Goal: Task Accomplishment & Management: Complete application form

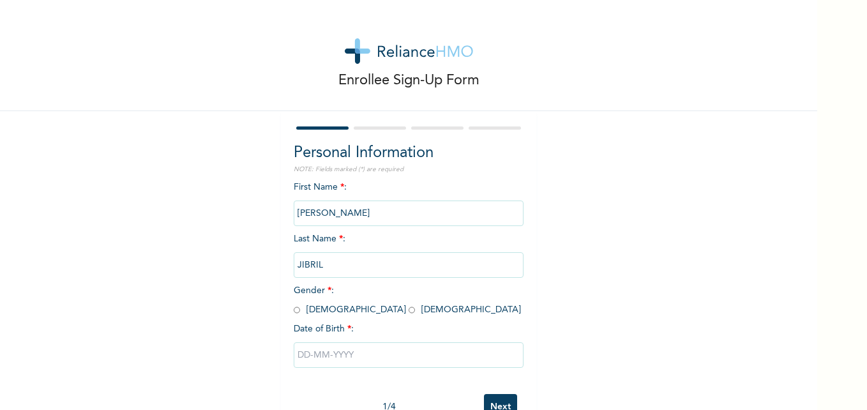
scroll to position [39, 0]
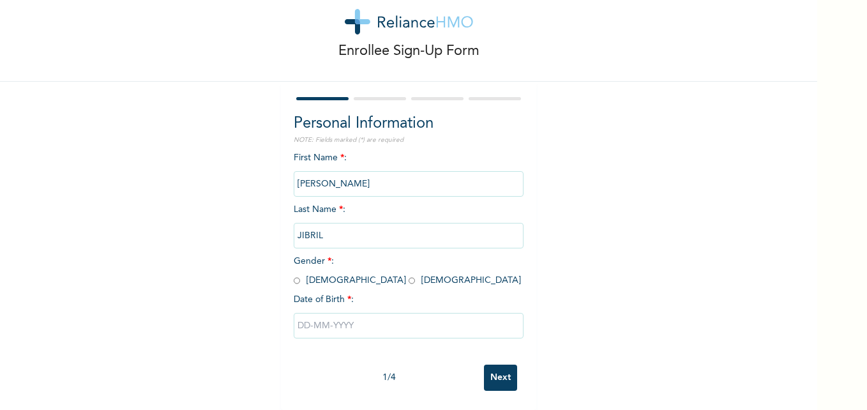
click at [409, 275] on input "radio" at bounding box center [412, 281] width 6 height 12
radio input "true"
click at [348, 320] on input "text" at bounding box center [409, 326] width 230 height 26
select select "9"
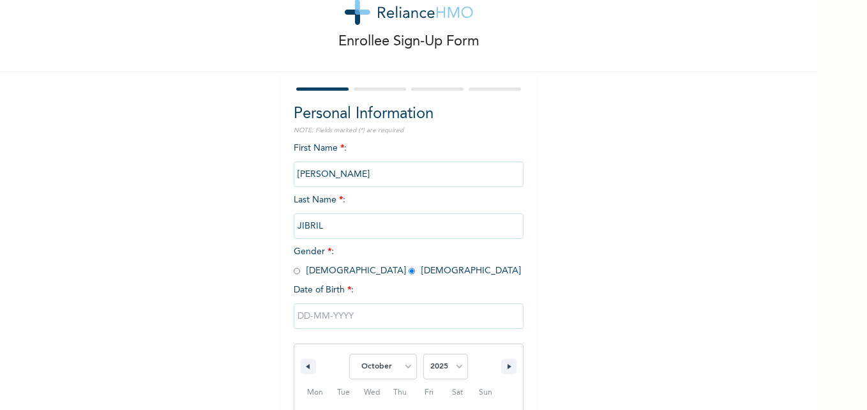
scroll to position [170, 0]
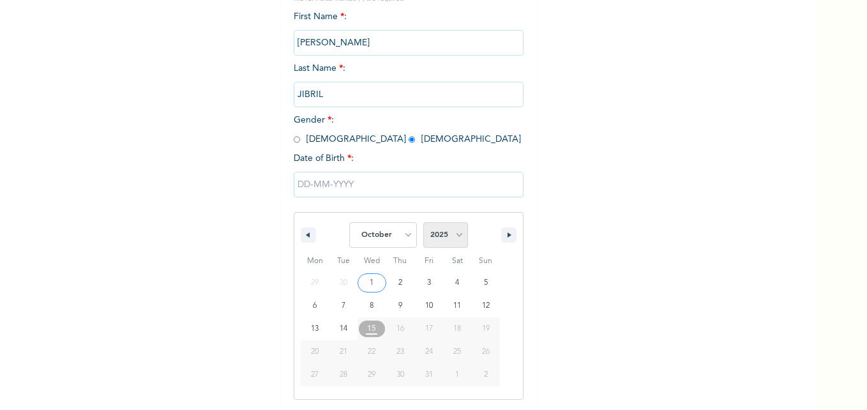
click at [457, 229] on select "2025 2024 2023 2022 2021 2020 2019 2018 2017 2016 2015 2014 2013 2012 2011 2010…" at bounding box center [445, 235] width 45 height 26
select select "2021"
click at [423, 223] on select "2025 2024 2023 2022 2021 2020 2019 2018 2017 2016 2015 2014 2013 2012 2011 2010…" at bounding box center [445, 235] width 45 height 26
click at [404, 230] on select "January February March April May June July August September October November De…" at bounding box center [383, 235] width 68 height 26
select select "2"
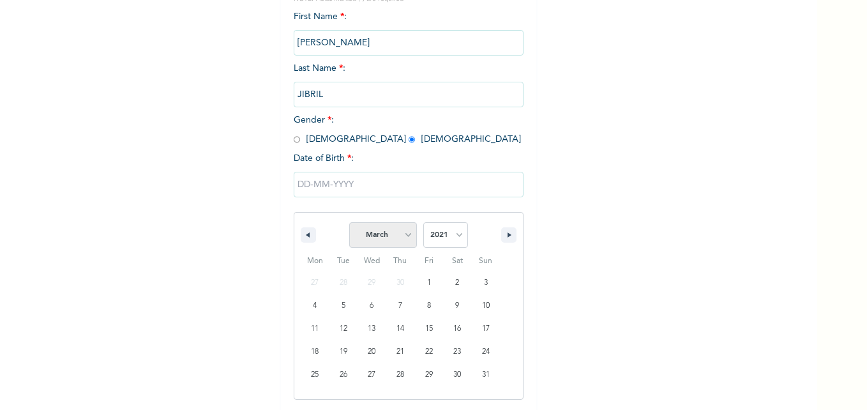
click at [349, 223] on select "January February March April May June July August September October November De…" at bounding box center [383, 235] width 68 height 26
type input "[DATE]"
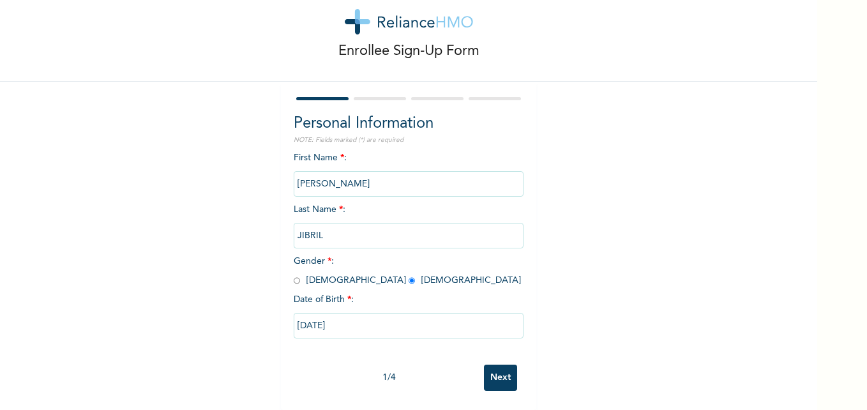
click at [492, 365] on input "Next" at bounding box center [500, 378] width 33 height 26
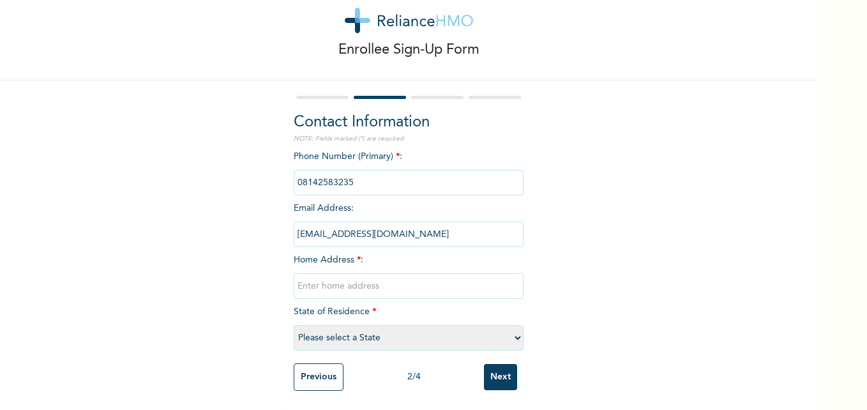
click at [345, 273] on input "text" at bounding box center [409, 286] width 230 height 26
paste input "TJ64241920543"
drag, startPoint x: 375, startPoint y: 279, endPoint x: 283, endPoint y: 285, distance: 92.8
click at [283, 285] on div "Contact Information NOTE: Fields marked (*) are required Phone Number (Primary)…" at bounding box center [408, 244] width 255 height 329
paste input "[STREET_ADDRESS]"
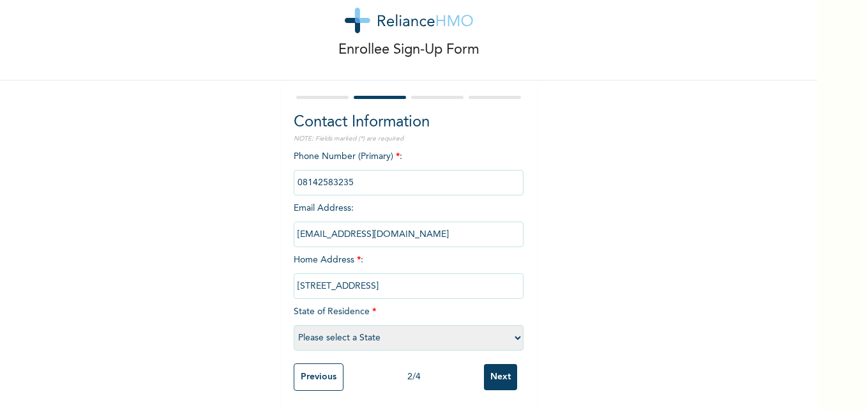
scroll to position [0, 11]
type input "[STREET_ADDRESS]"
click at [344, 332] on select "Please select a State [PERSON_NAME] (FCT) [PERSON_NAME] Ibom [GEOGRAPHIC_DATA] …" at bounding box center [409, 338] width 230 height 26
select select "15"
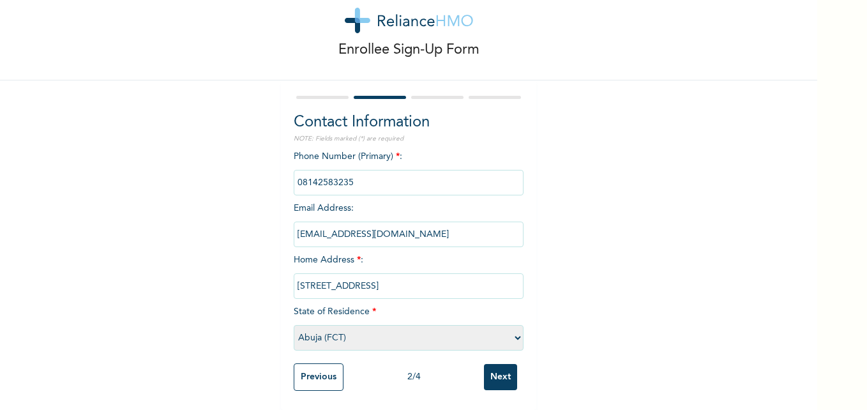
click at [294, 325] on select "Please select a State [PERSON_NAME] (FCT) [PERSON_NAME] Ibom [GEOGRAPHIC_DATA] …" at bounding box center [409, 338] width 230 height 26
click at [492, 369] on input "Next" at bounding box center [500, 377] width 33 height 26
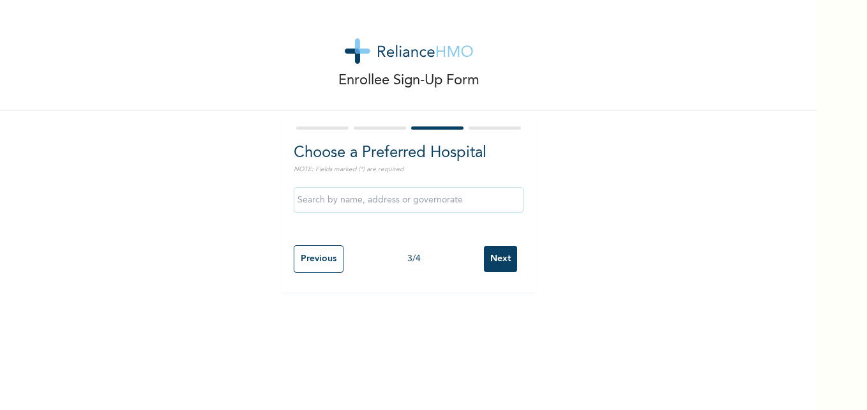
click at [672, 160] on div "Enrollee Sign-Up Form Choose a Preferred Hospital NOTE: Fields marked (*) are r…" at bounding box center [408, 146] width 817 height 292
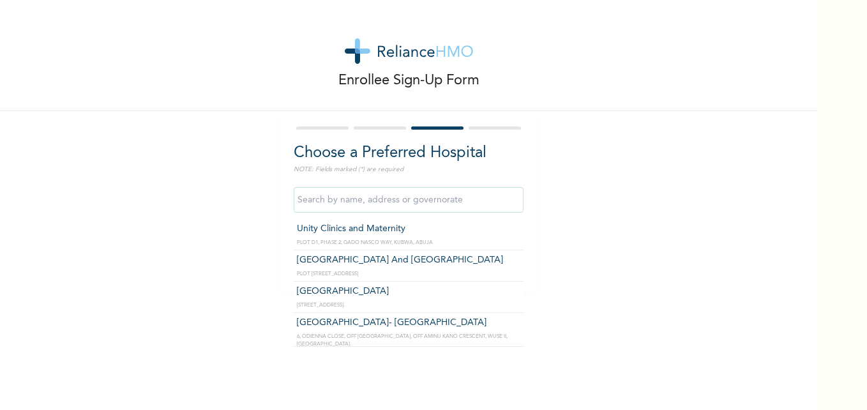
click at [398, 201] on input "text" at bounding box center [409, 200] width 230 height 26
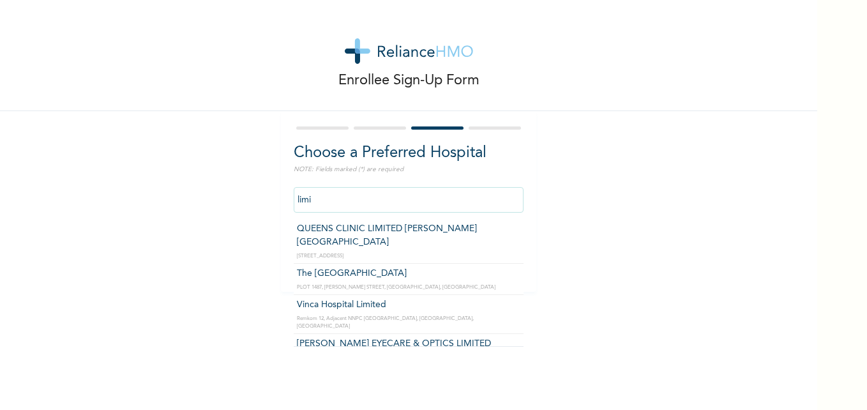
type input "The [GEOGRAPHIC_DATA]"
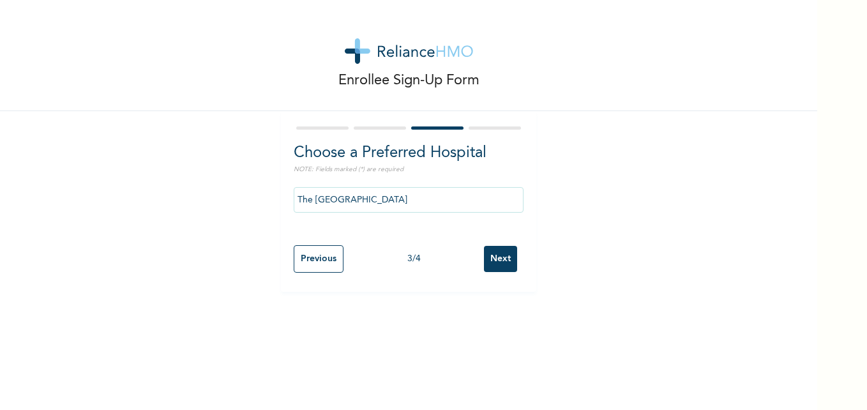
click at [501, 261] on input "Next" at bounding box center [500, 259] width 33 height 26
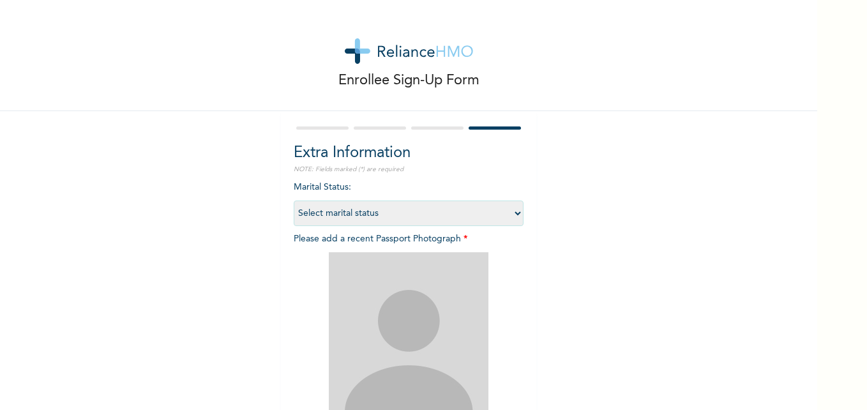
click at [377, 216] on select "Select marital status [DEMOGRAPHIC_DATA] Married [DEMOGRAPHIC_DATA] Widow/[DEMO…" at bounding box center [409, 214] width 230 height 26
select select "1"
click at [294, 201] on select "Select marital status [DEMOGRAPHIC_DATA] Married [DEMOGRAPHIC_DATA] Widow/[DEMO…" at bounding box center [409, 214] width 230 height 26
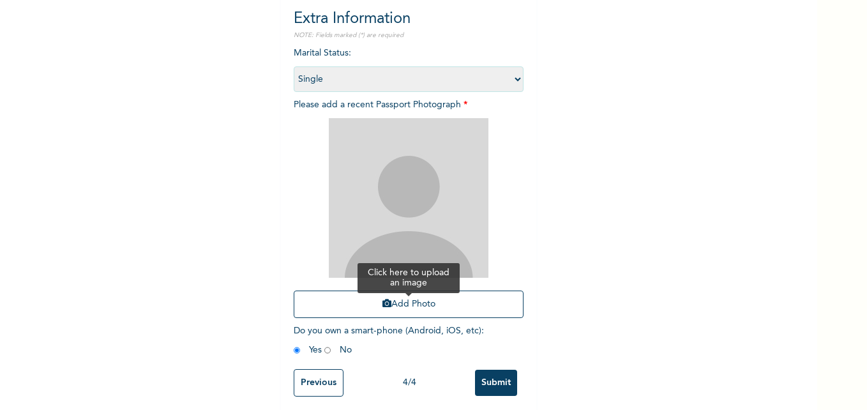
scroll to position [135, 0]
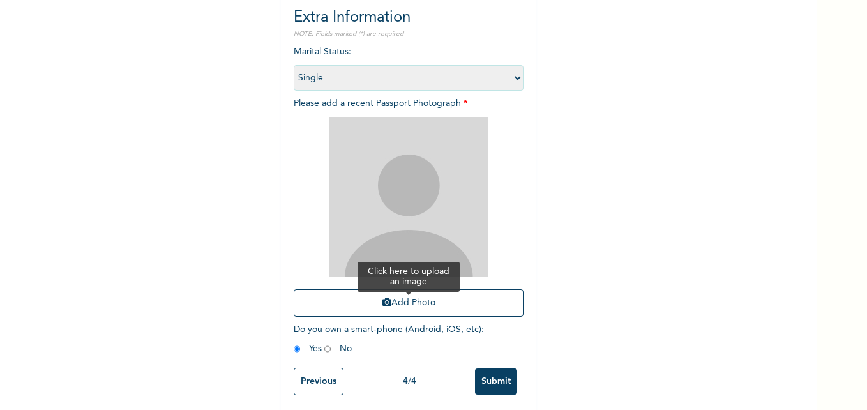
click at [407, 301] on button "Add Photo" at bounding box center [409, 302] width 230 height 27
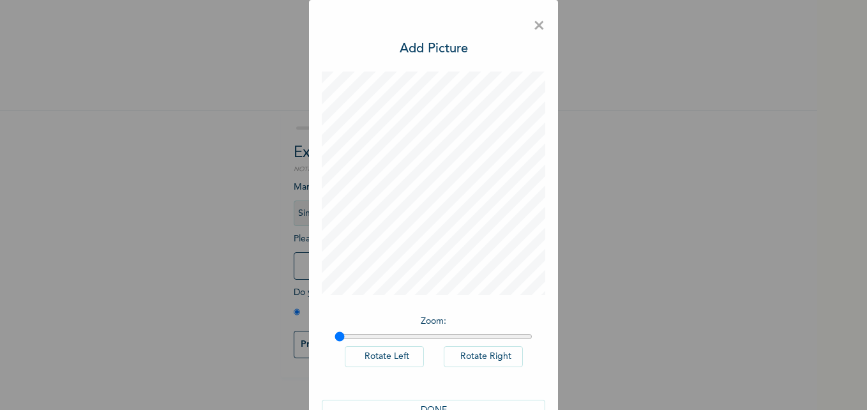
scroll to position [36, 0]
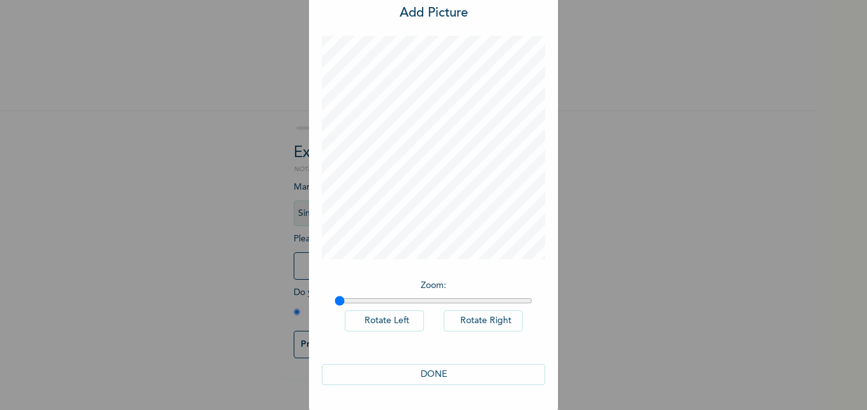
click at [428, 374] on button "DONE" at bounding box center [433, 374] width 223 height 21
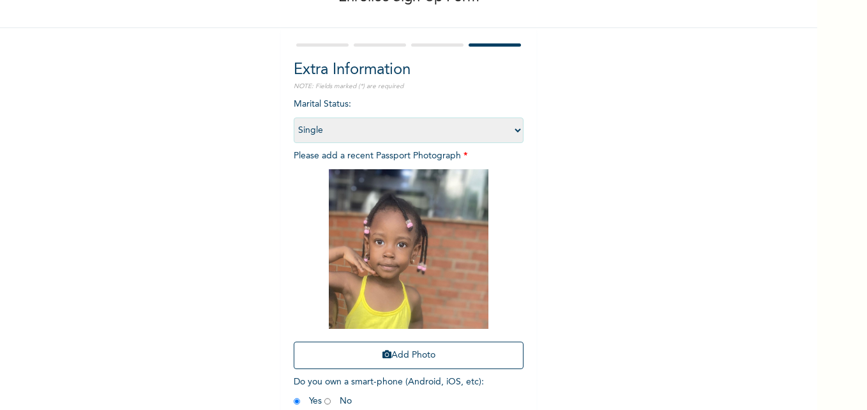
scroll to position [149, 0]
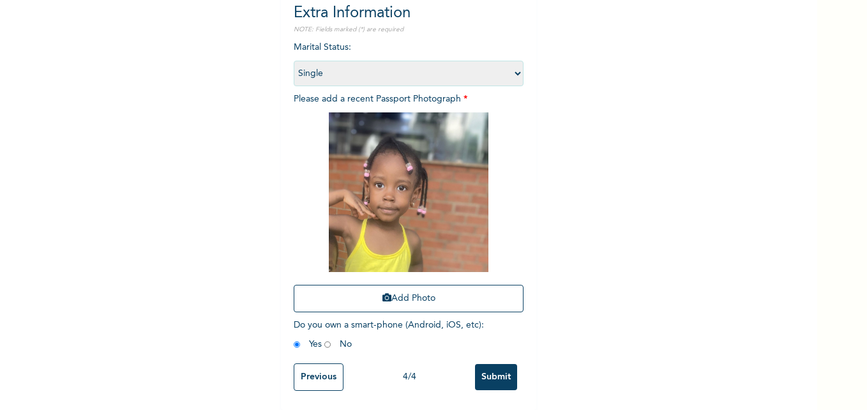
click at [487, 375] on input "Submit" at bounding box center [496, 377] width 42 height 26
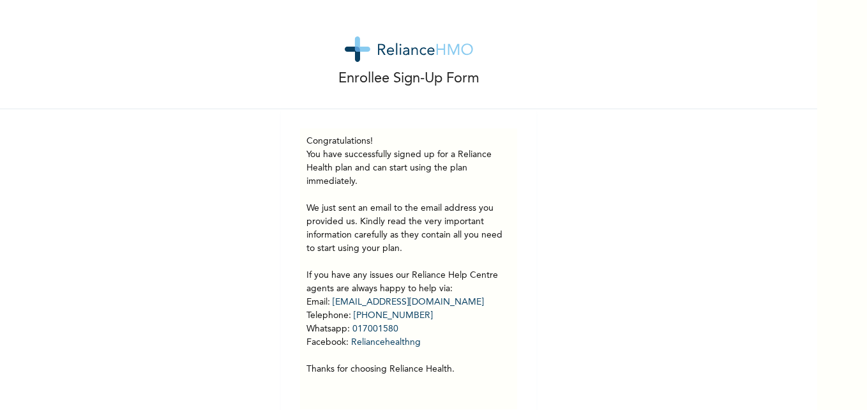
scroll to position [3, 0]
click at [579, 223] on div "Enrollee Sign-Up Form Congratulations! You have successfully signed up for a Re…" at bounding box center [408, 212] width 817 height 430
click at [402, 165] on p "You have successfully signed up for a Reliance Health plan and can start using …" at bounding box center [409, 261] width 204 height 228
